Goal: Information Seeking & Learning: Learn about a topic

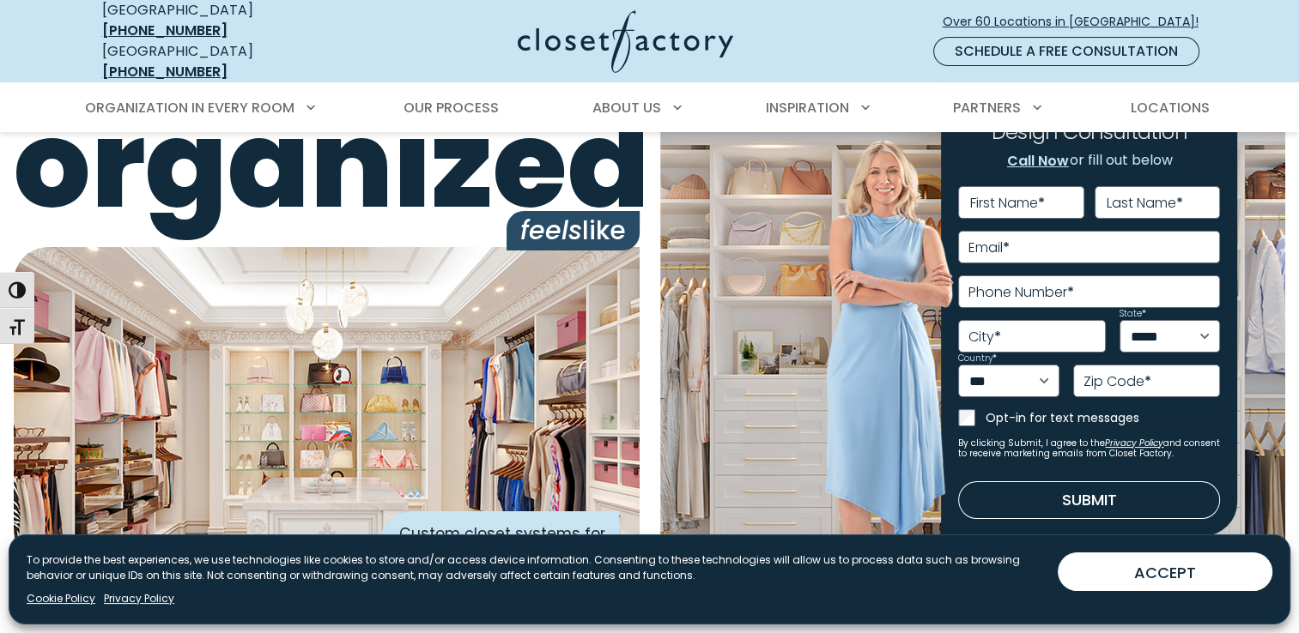
scroll to position [58, 0]
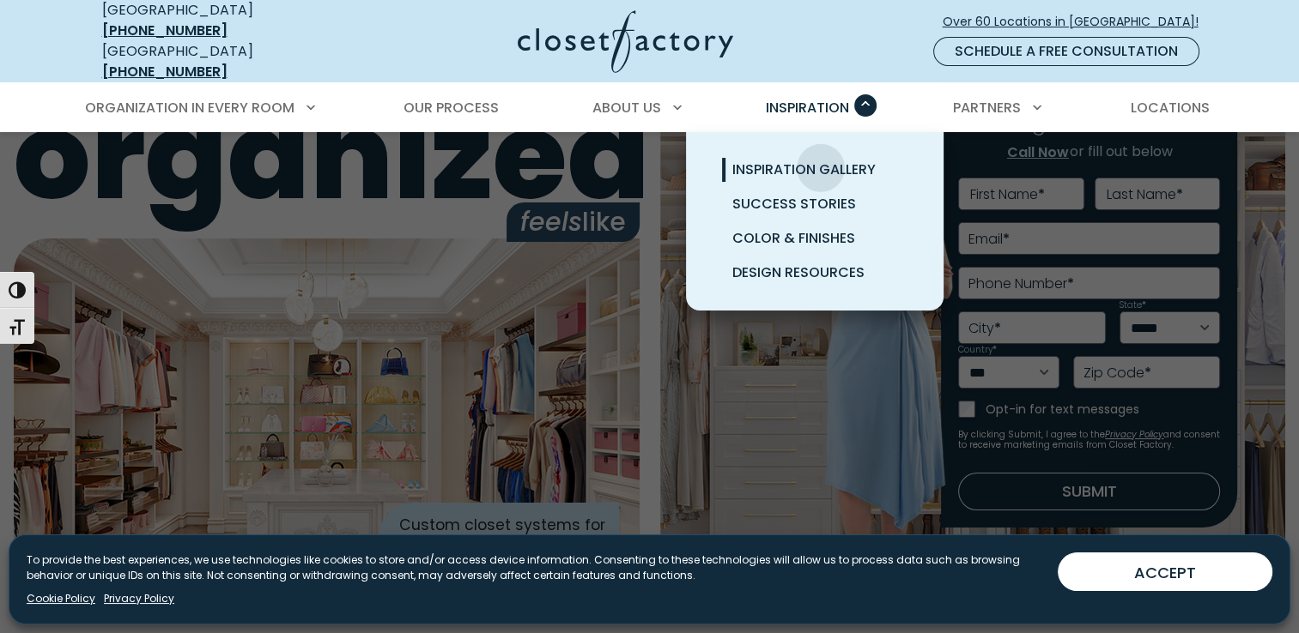
click at [821, 160] on span "Inspiration Gallery" at bounding box center [803, 170] width 143 height 20
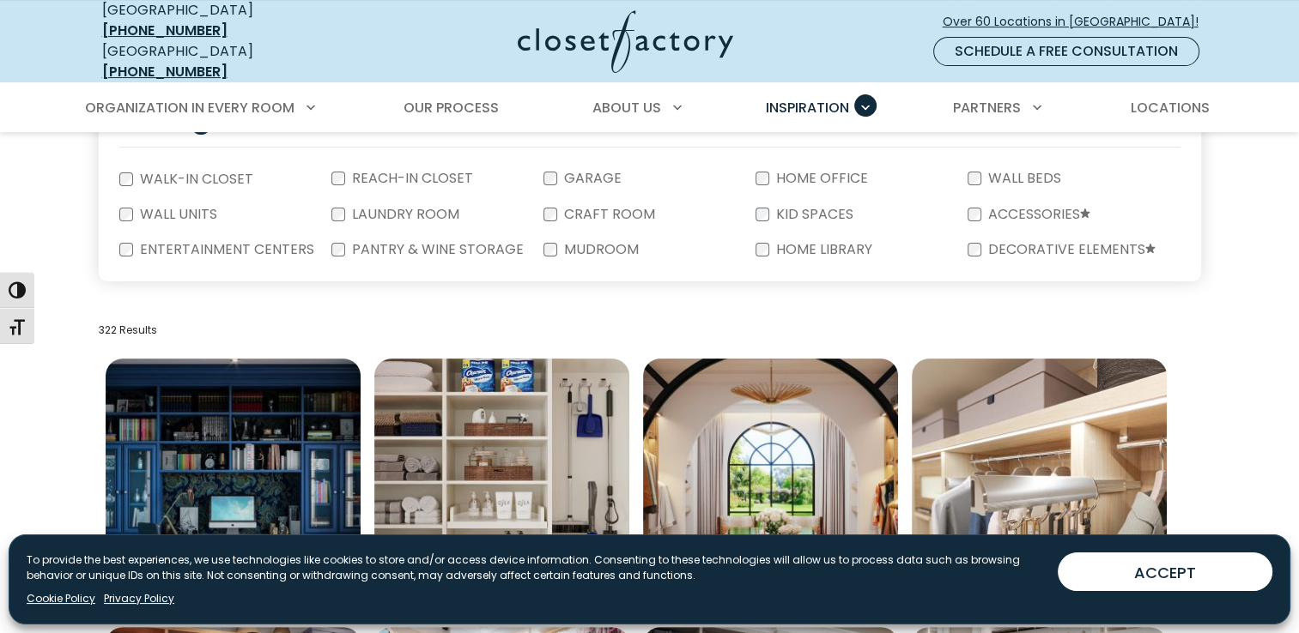
scroll to position [374, 0]
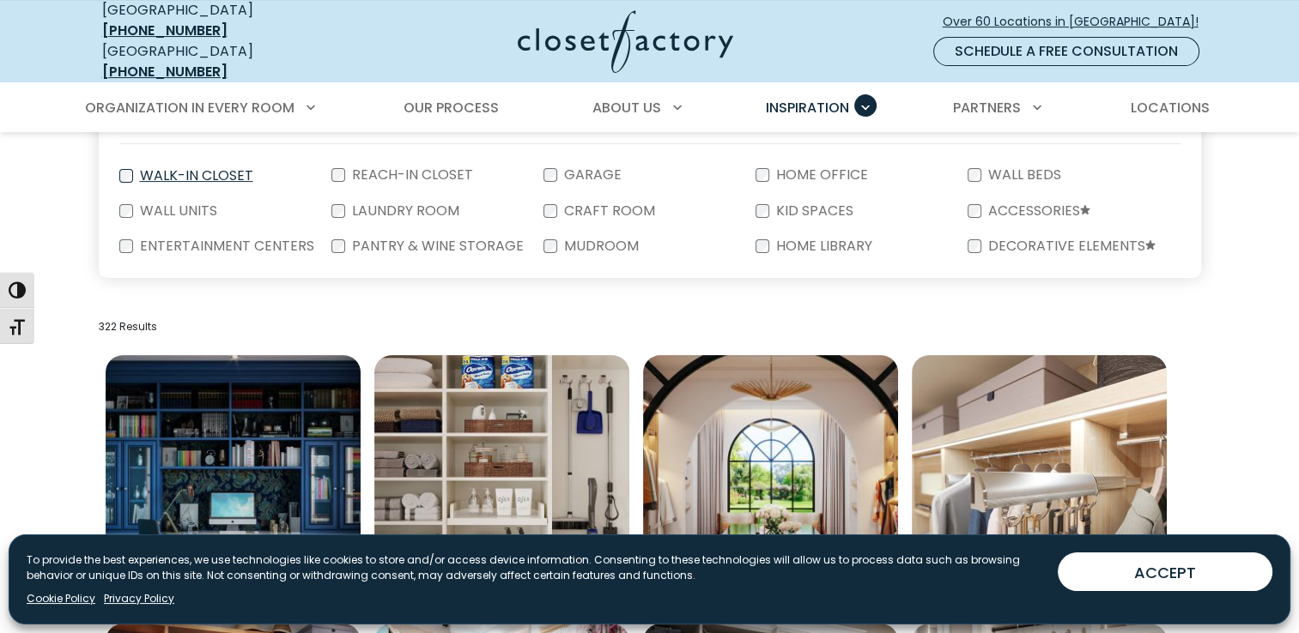
click at [211, 169] on label "Walk-In Closet" at bounding box center [195, 176] width 124 height 14
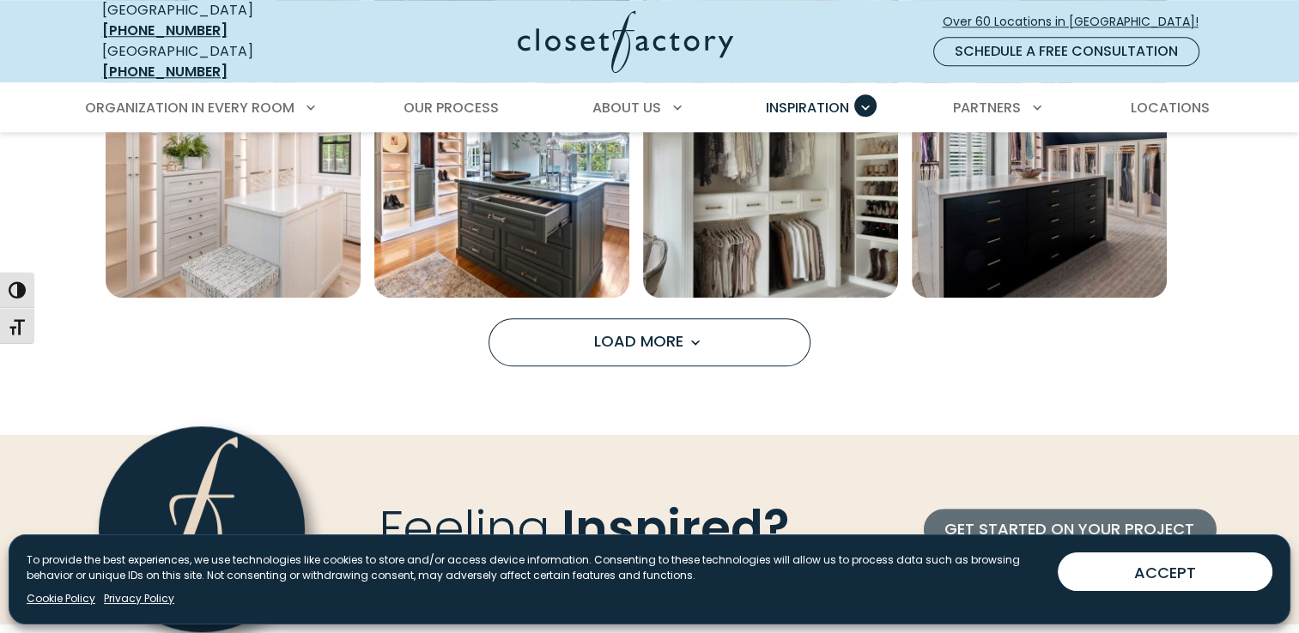
scroll to position [1511, 0]
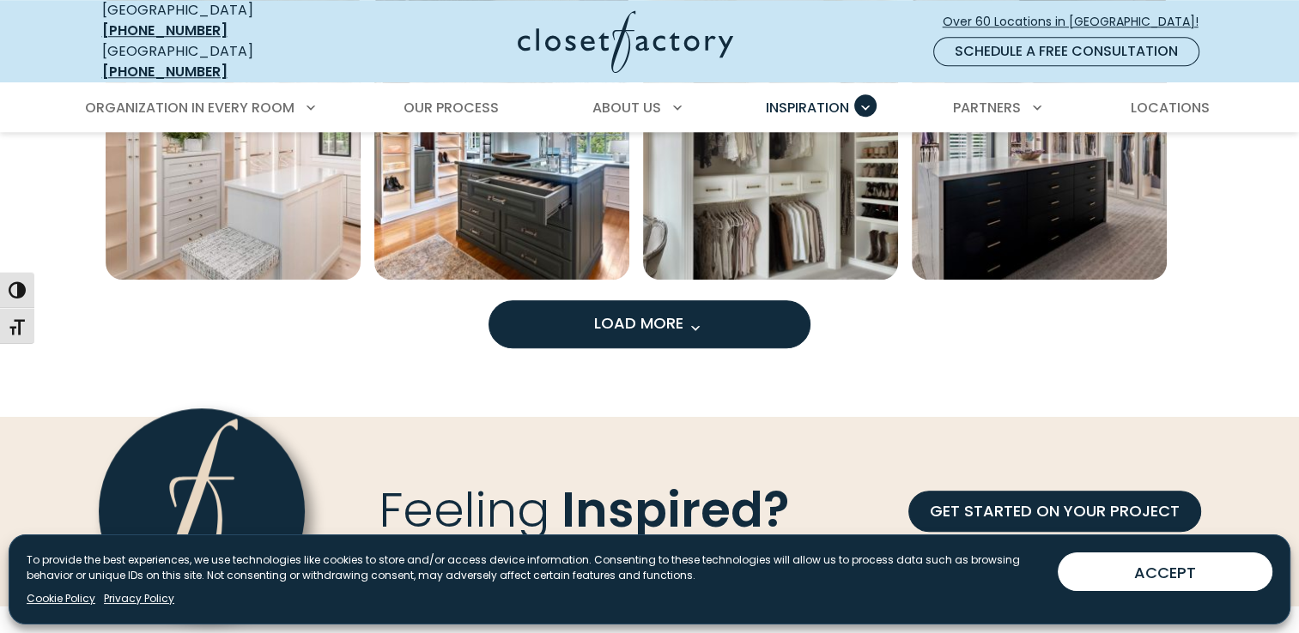
click at [677, 318] on span "Load More" at bounding box center [650, 322] width 112 height 21
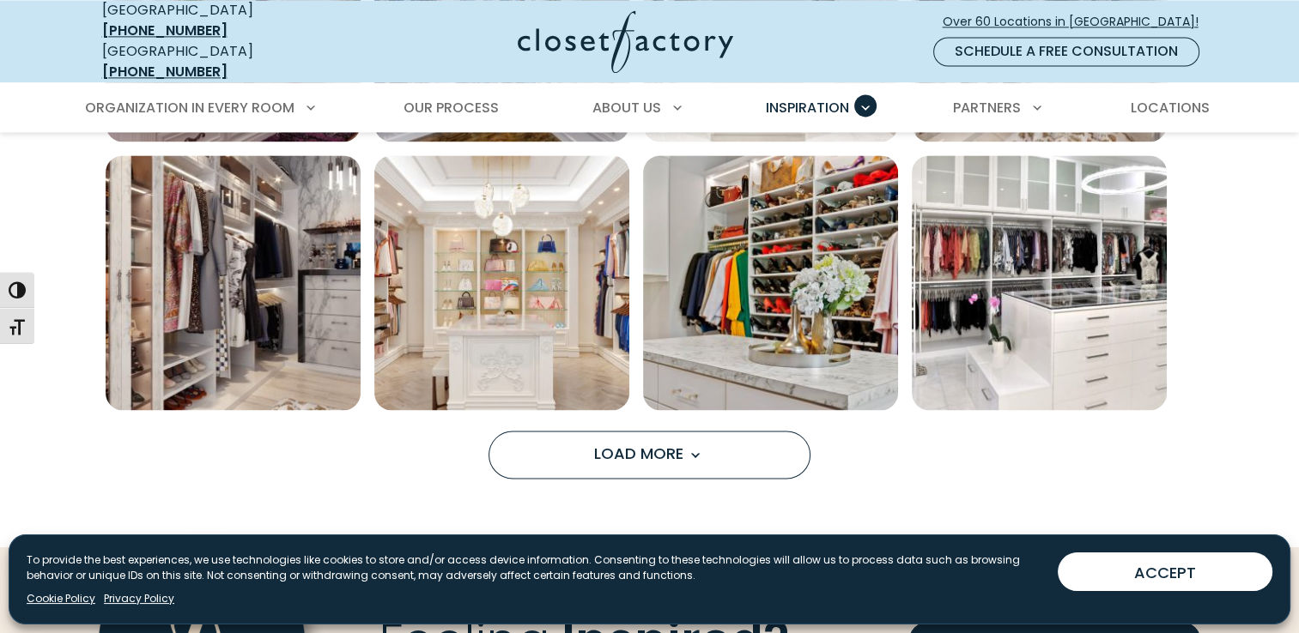
scroll to position [2472, 0]
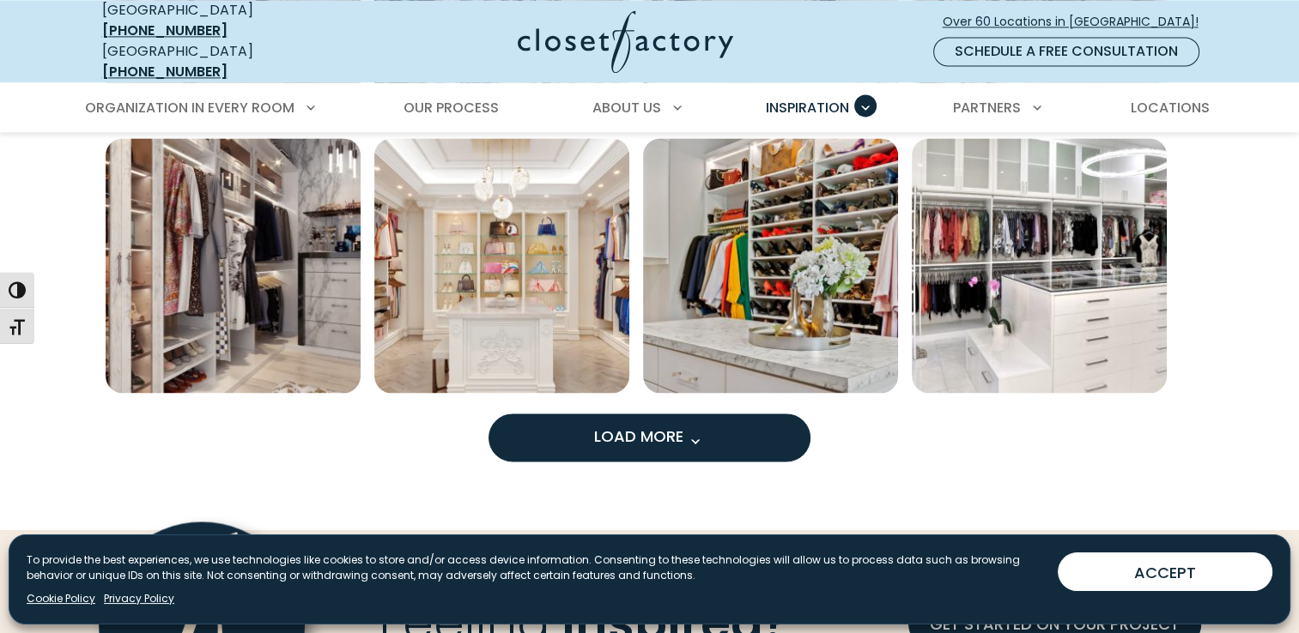
click at [738, 414] on button "Load More" at bounding box center [649, 438] width 322 height 48
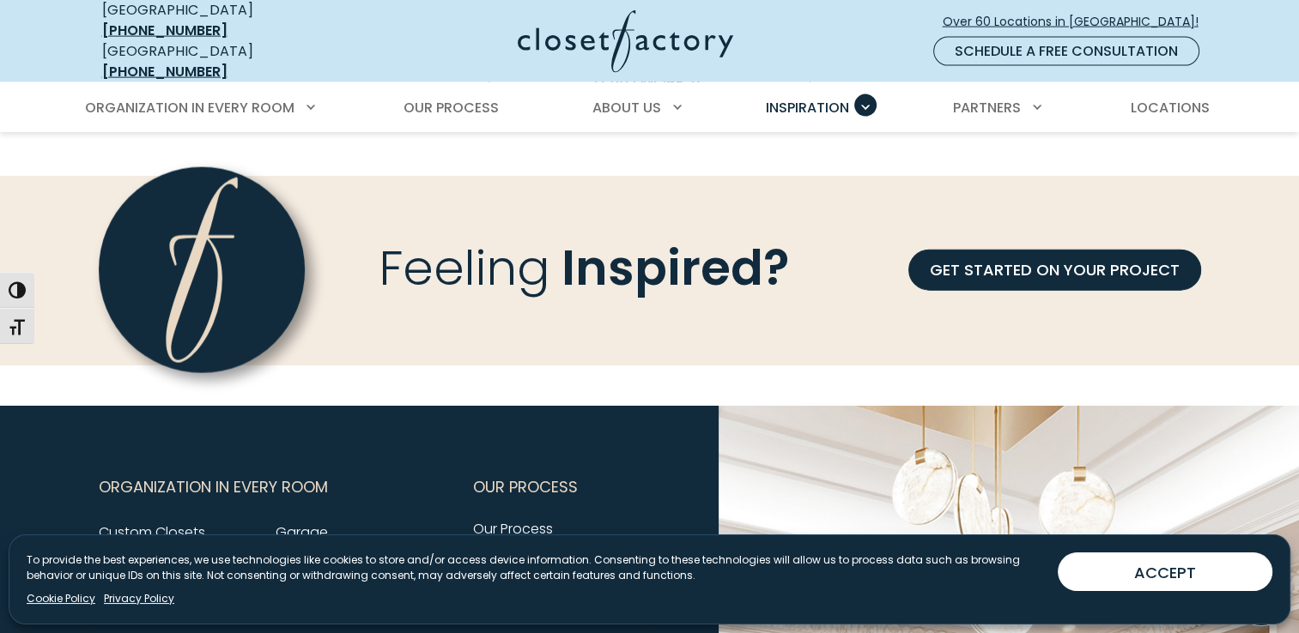
scroll to position [3715, 0]
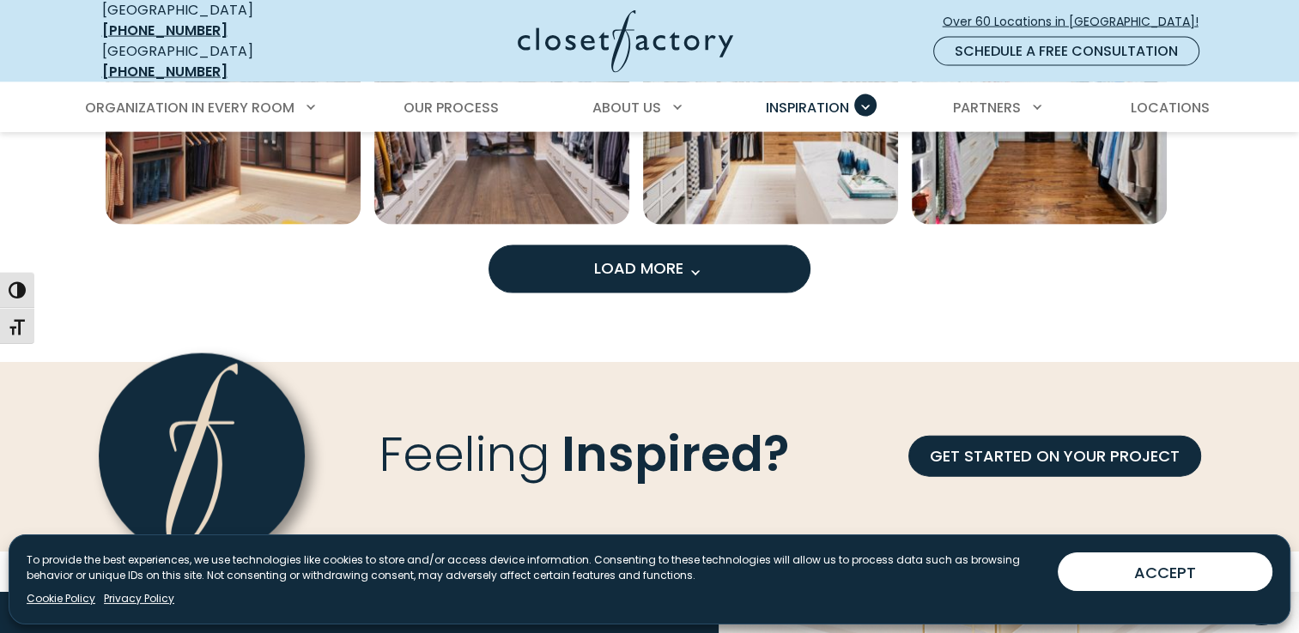
click at [657, 258] on span "Load More" at bounding box center [650, 268] width 112 height 21
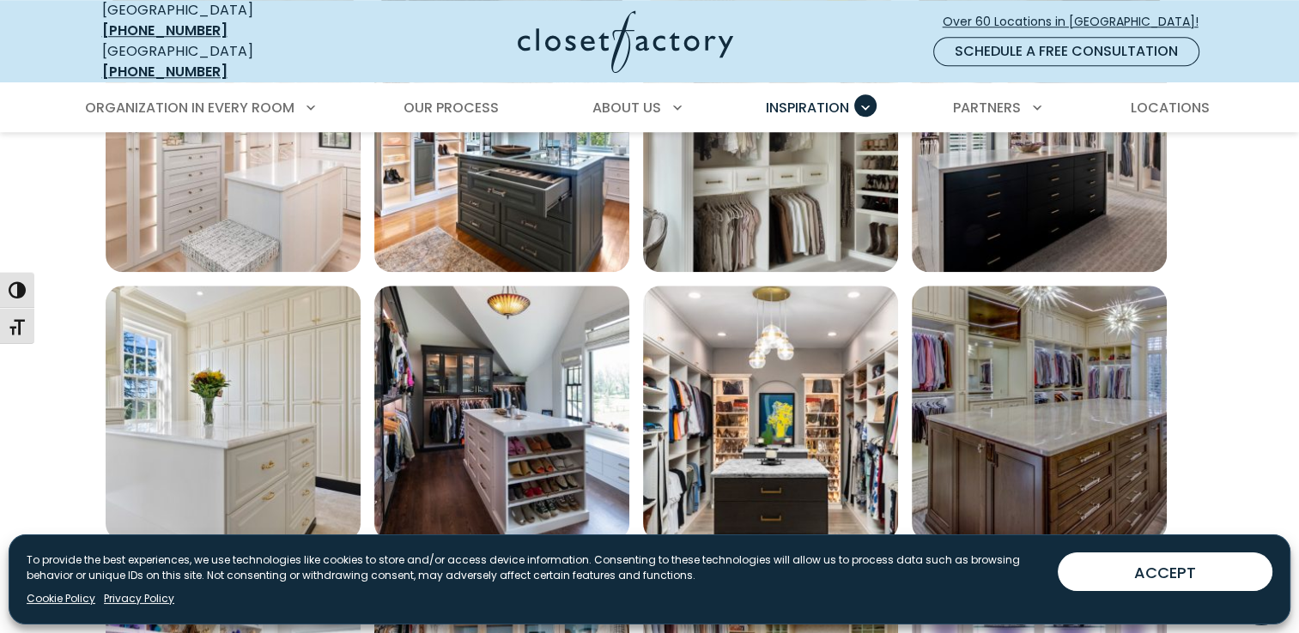
scroll to position [1185, 0]
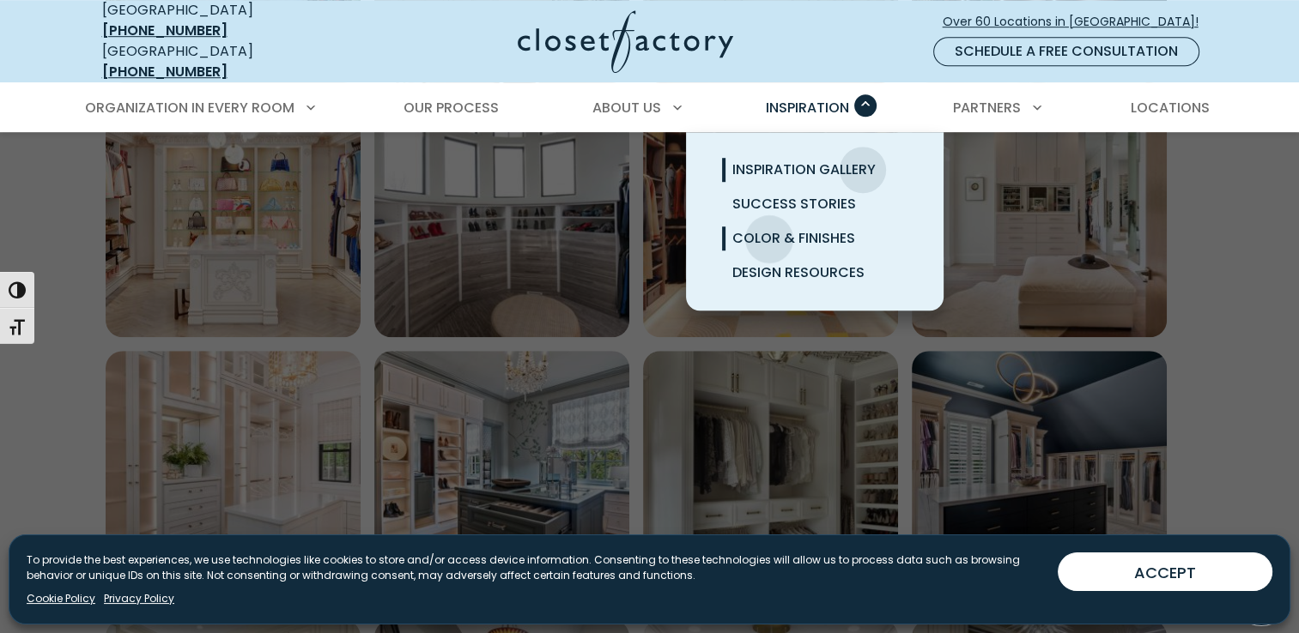
click at [769, 228] on span "Color & Finishes" at bounding box center [793, 238] width 123 height 20
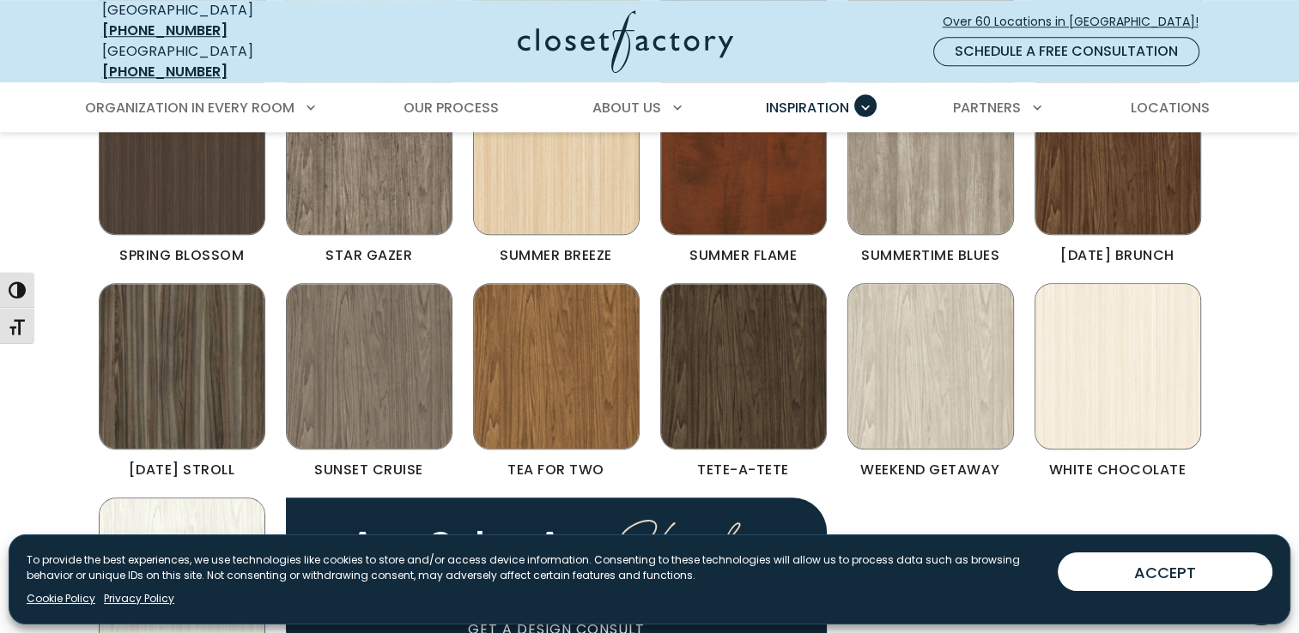
scroll to position [1188, 0]
